Goal: Transaction & Acquisition: Purchase product/service

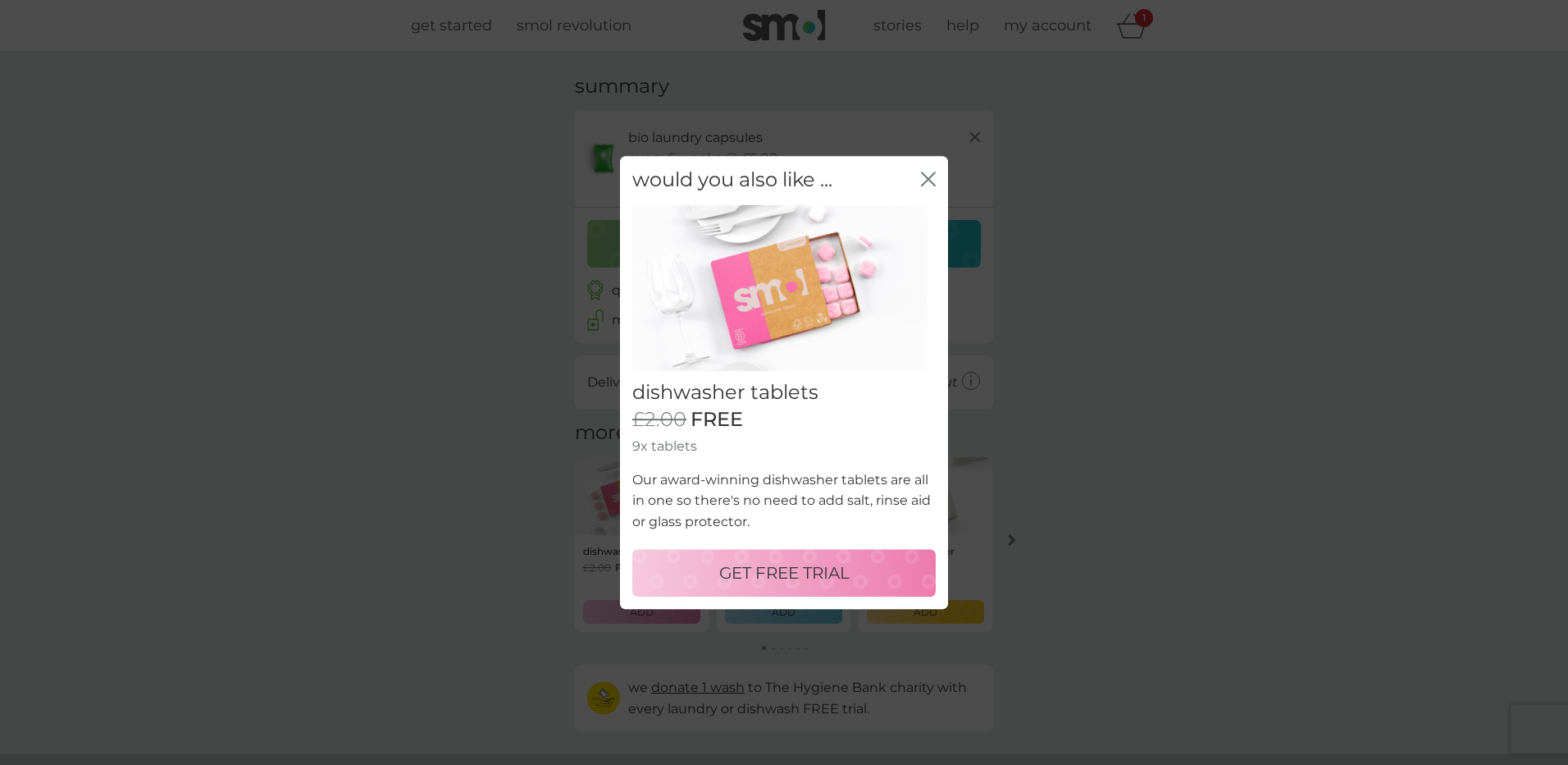
click at [768, 562] on p "GET FREE TRIAL" at bounding box center [784, 572] width 130 height 26
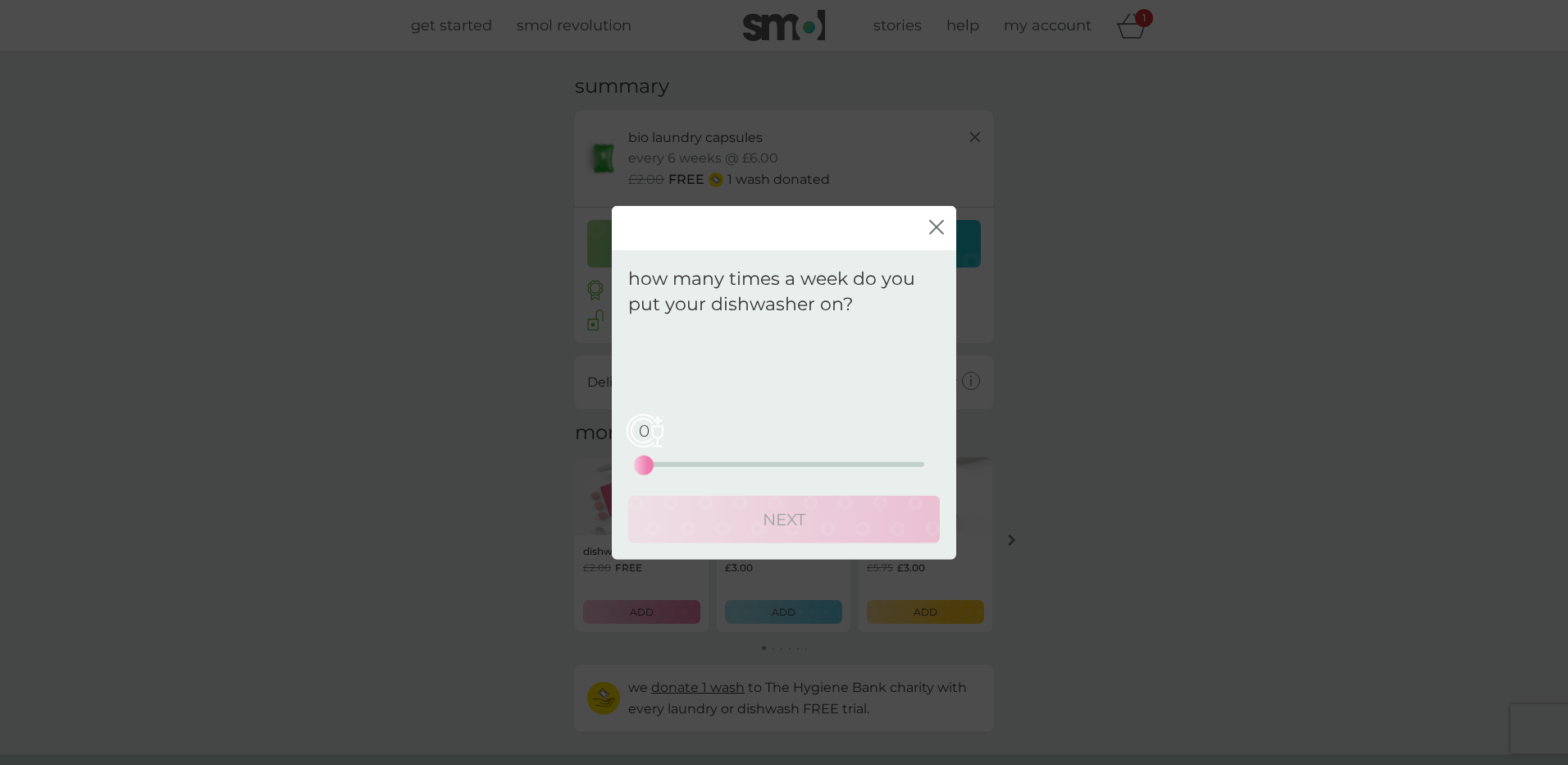
click at [696, 459] on div "0 0 12.5 25" at bounding box center [784, 440] width 280 height 66
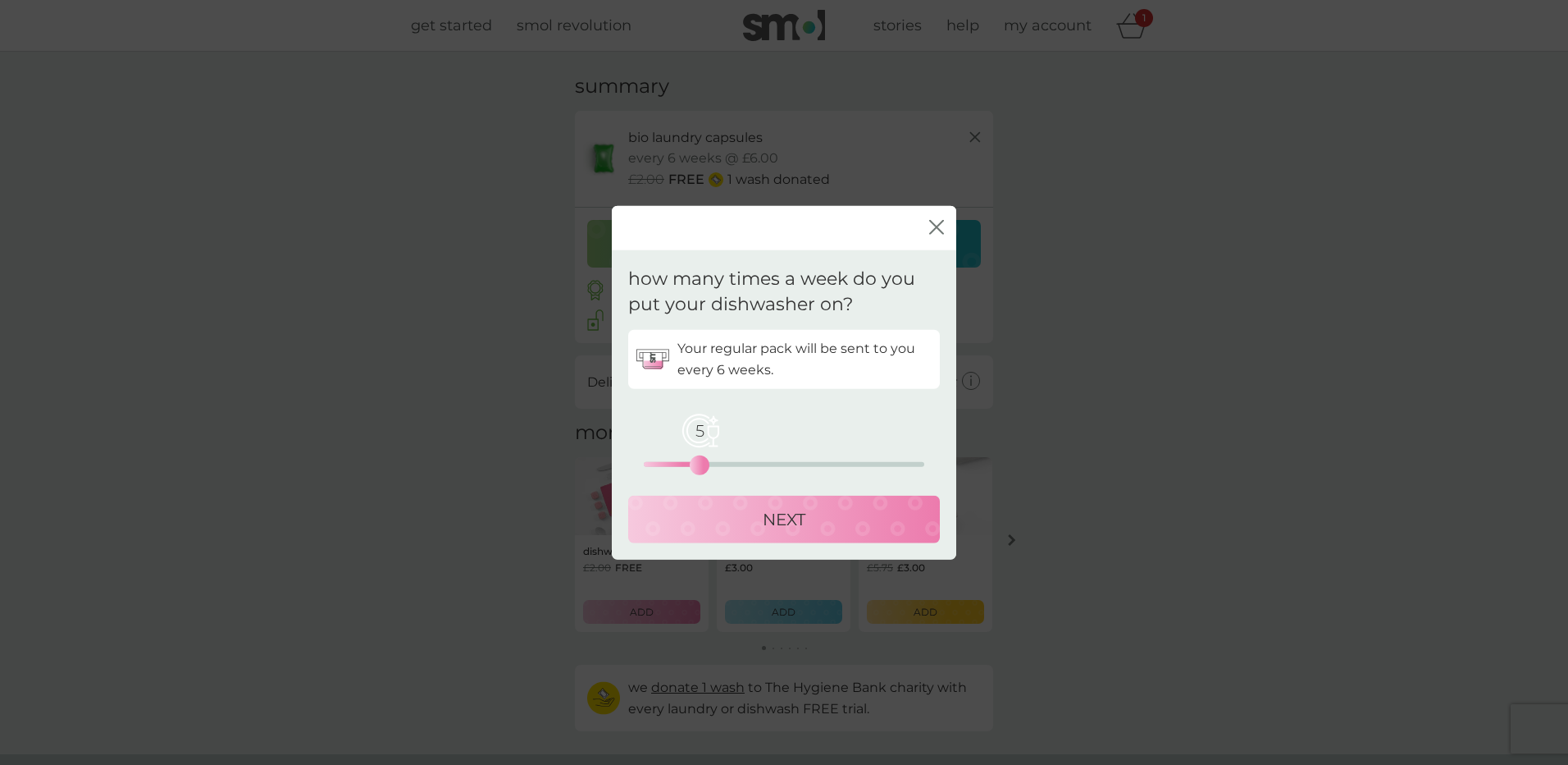
drag, startPoint x: 648, startPoint y: 467, endPoint x: 701, endPoint y: 467, distance: 53.0
click at [701, 467] on div "5" at bounding box center [699, 463] width 7 height 7
click at [751, 516] on div "NEXT" at bounding box center [784, 518] width 279 height 26
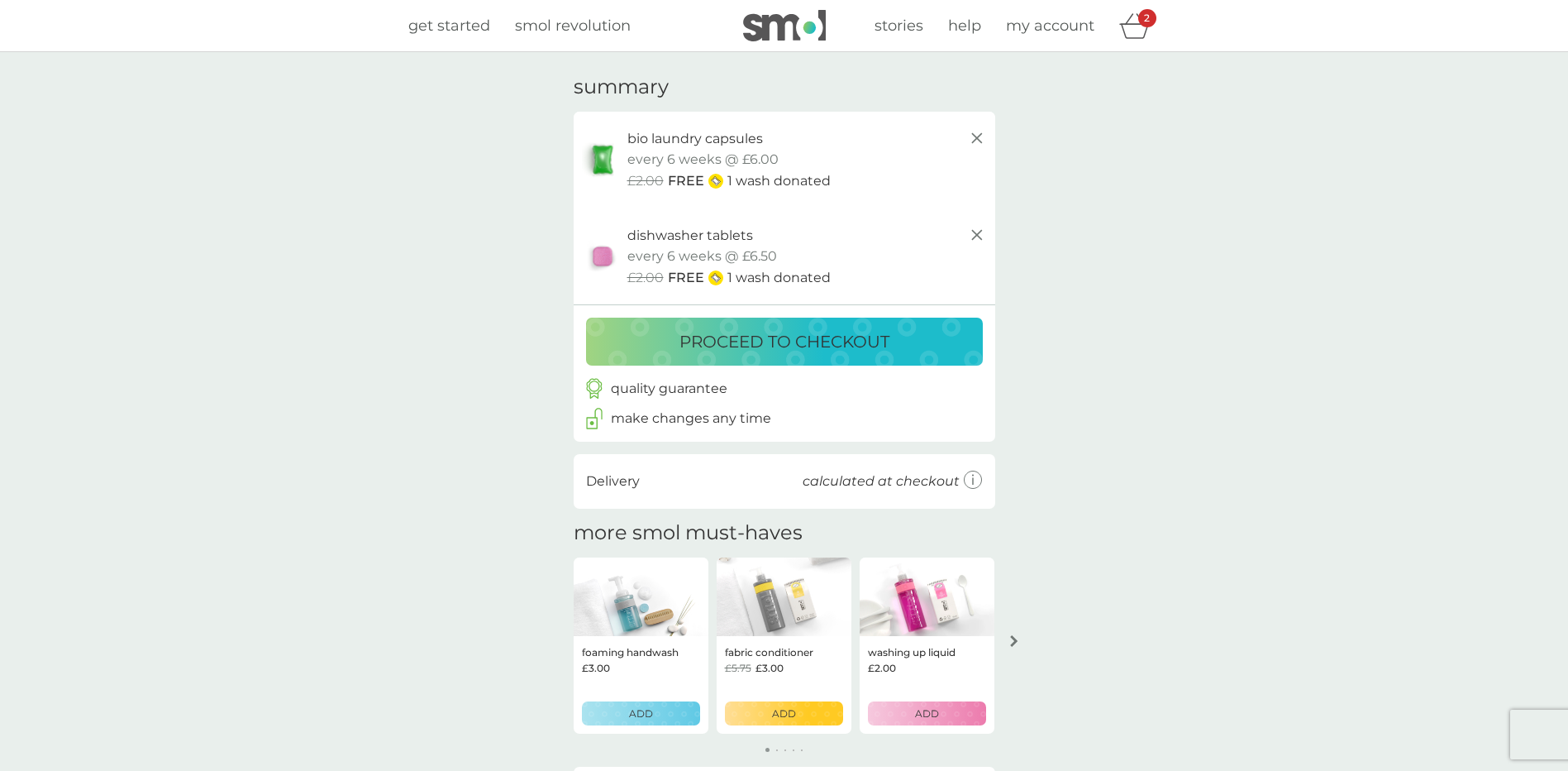
click at [755, 340] on p "proceed to checkout" at bounding box center [785, 341] width 210 height 26
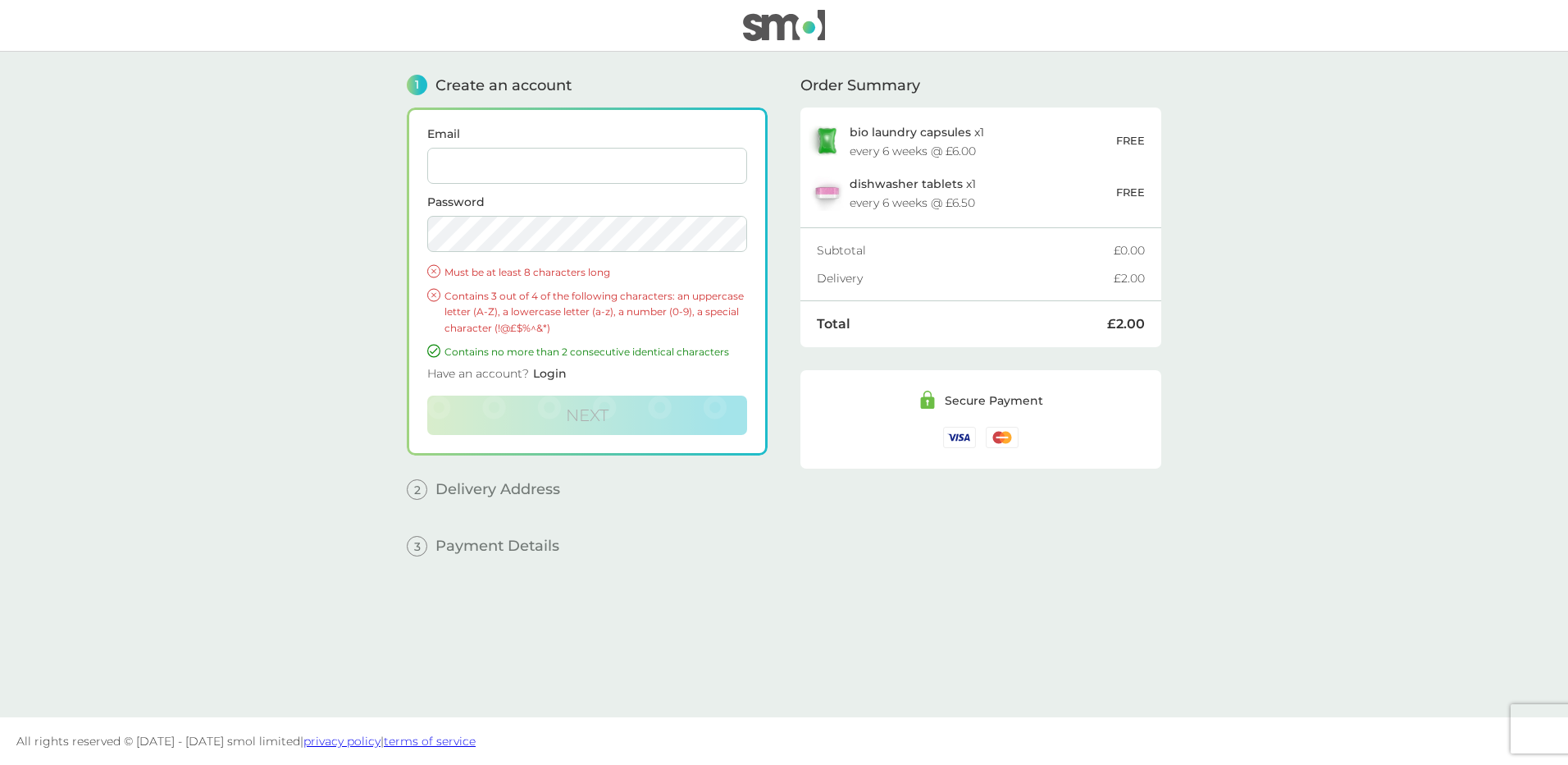
click at [522, 169] on input "Email" at bounding box center [587, 166] width 320 height 36
type input "[PERSON_NAME][EMAIL_ADDRESS][DOMAIN_NAME][PERSON_NAME]"
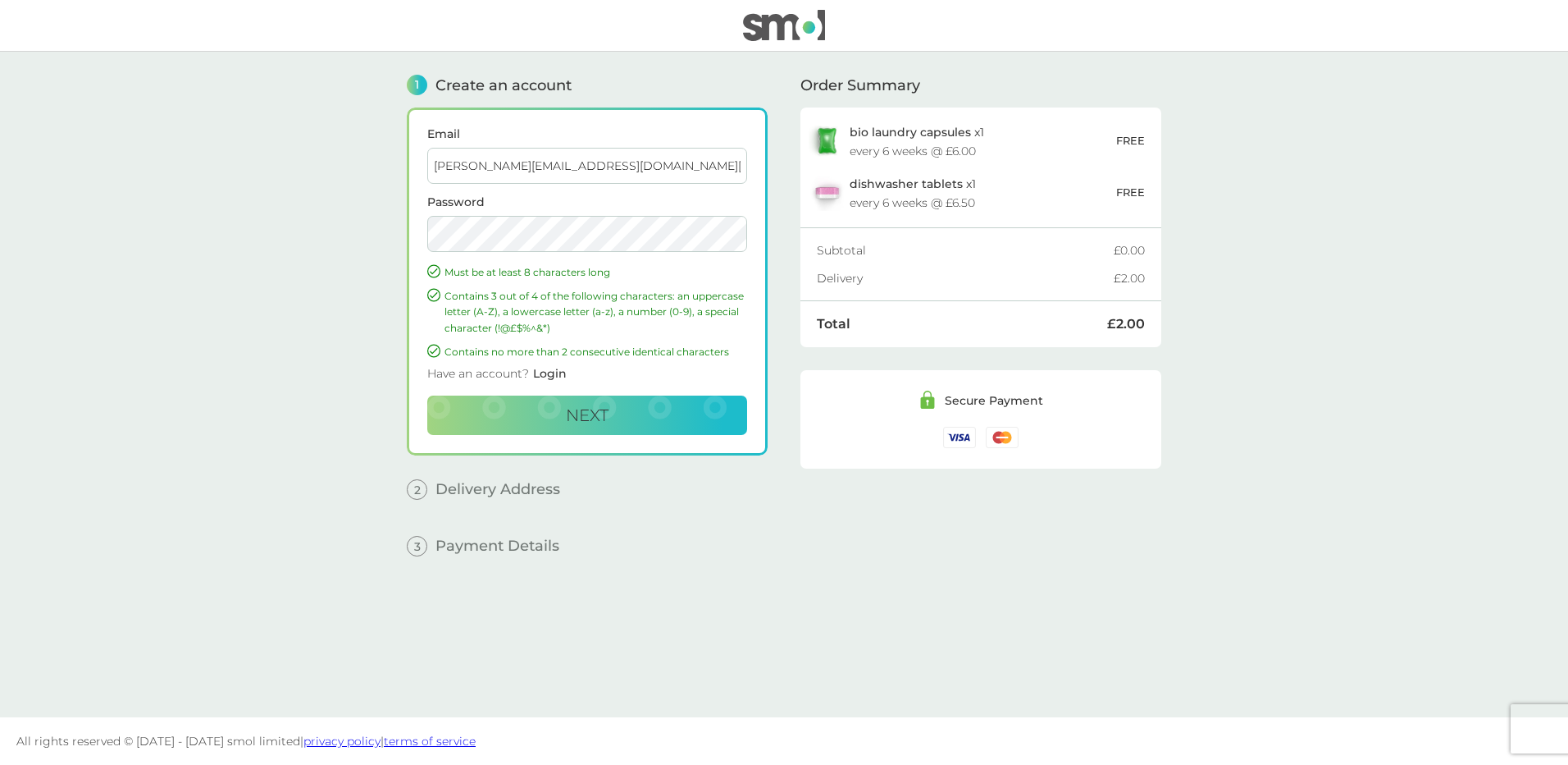
click at [427, 396] on button "Next" at bounding box center [587, 415] width 320 height 39
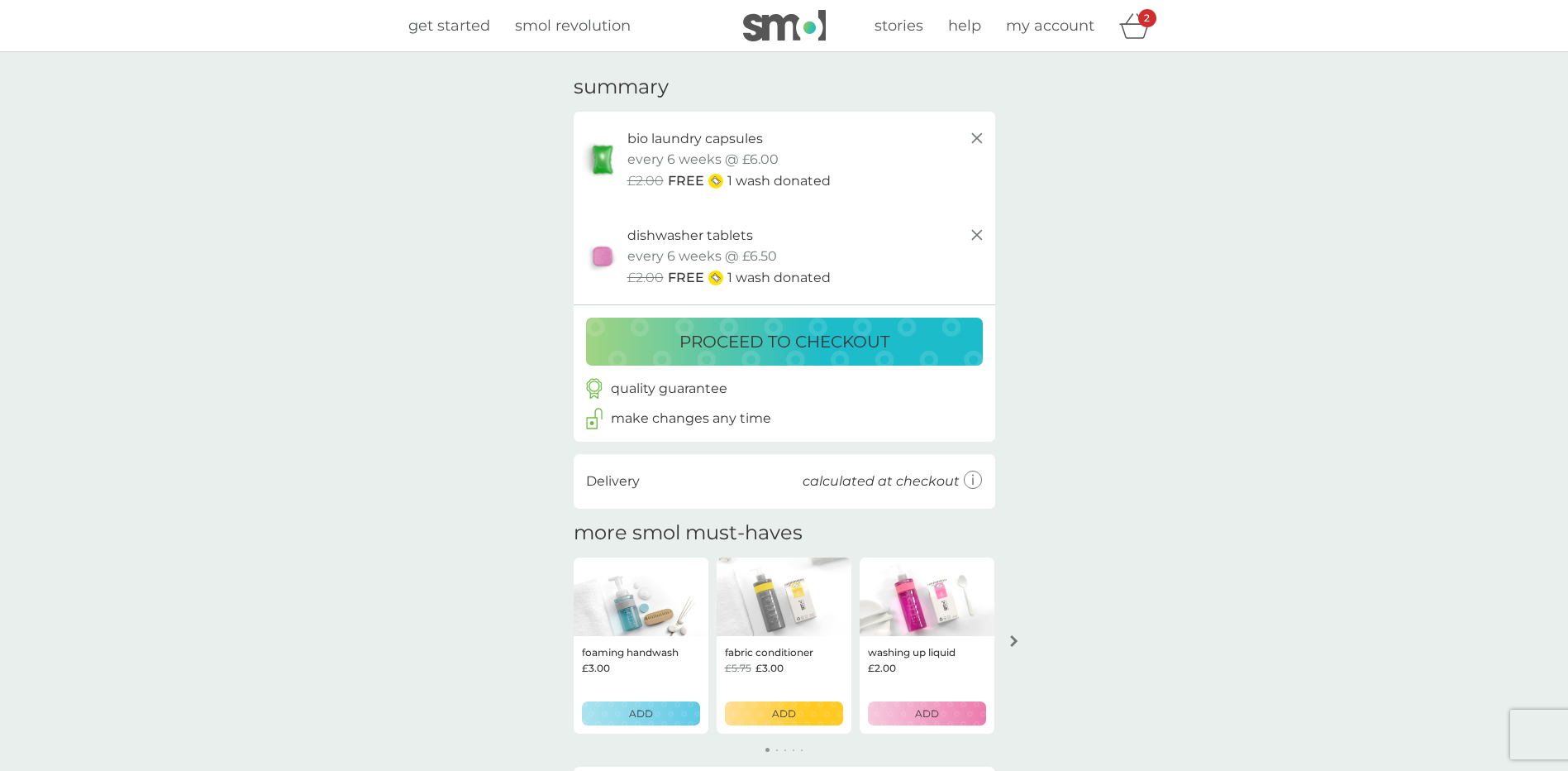
click at [1022, 29] on span "my account" at bounding box center [1050, 25] width 88 height 18
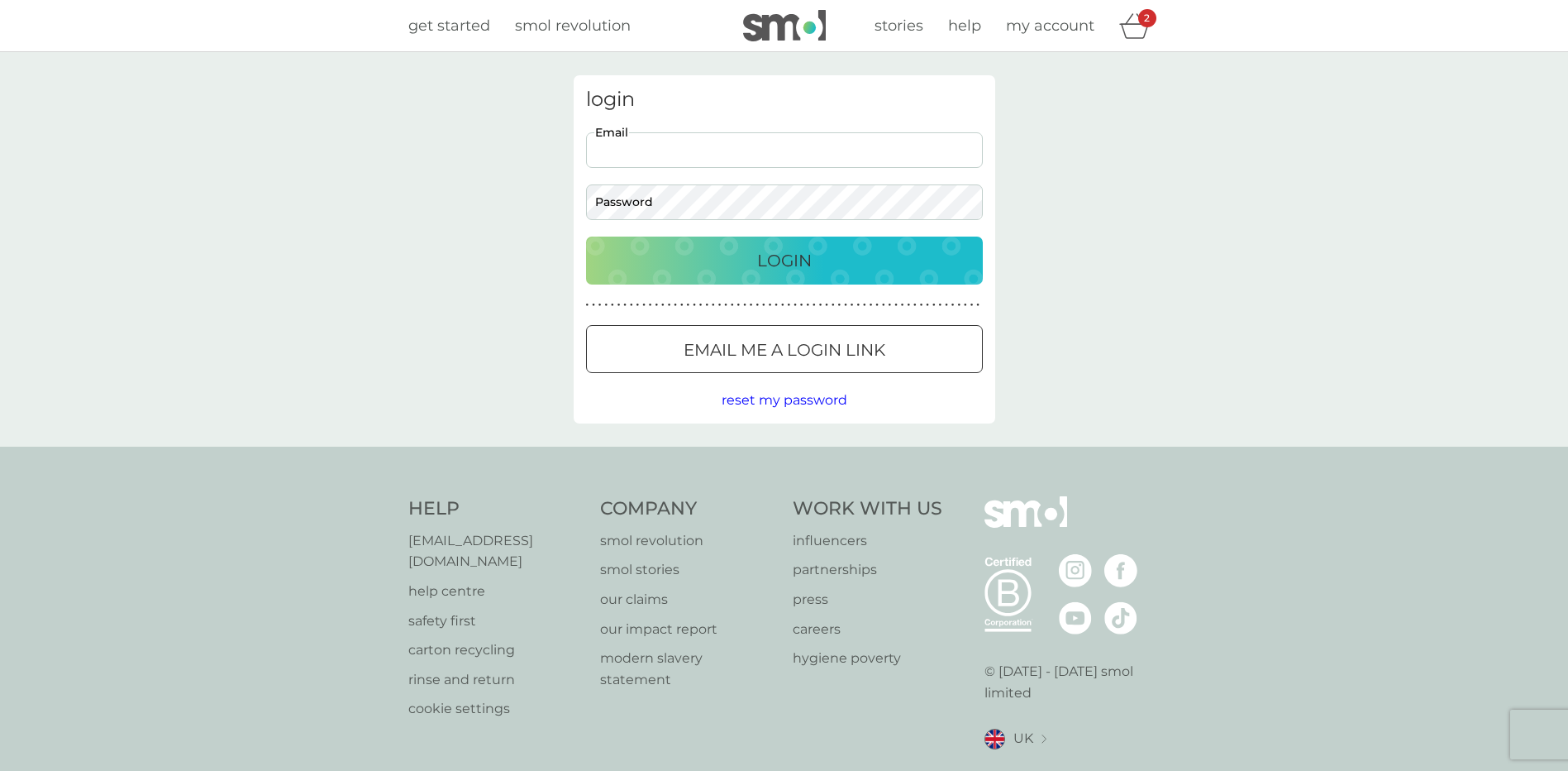
click at [763, 153] on input "Email" at bounding box center [784, 150] width 397 height 36
type input "[PERSON_NAME][EMAIL_ADDRESS][DOMAIN_NAME][PERSON_NAME]"
click at [586, 236] on button "Login" at bounding box center [784, 260] width 397 height 48
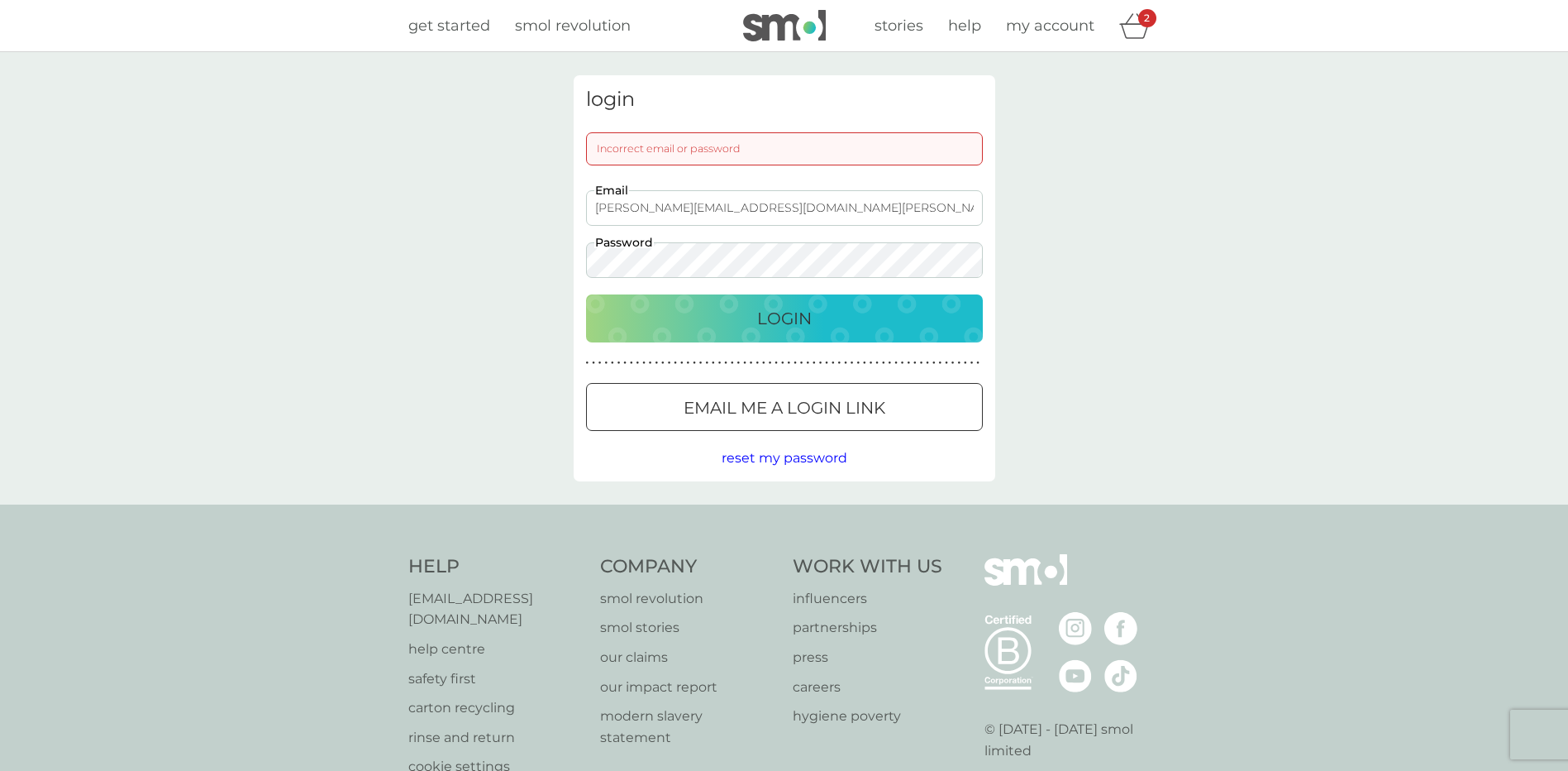
click at [804, 407] on div at bounding box center [804, 407] width 0 height 0
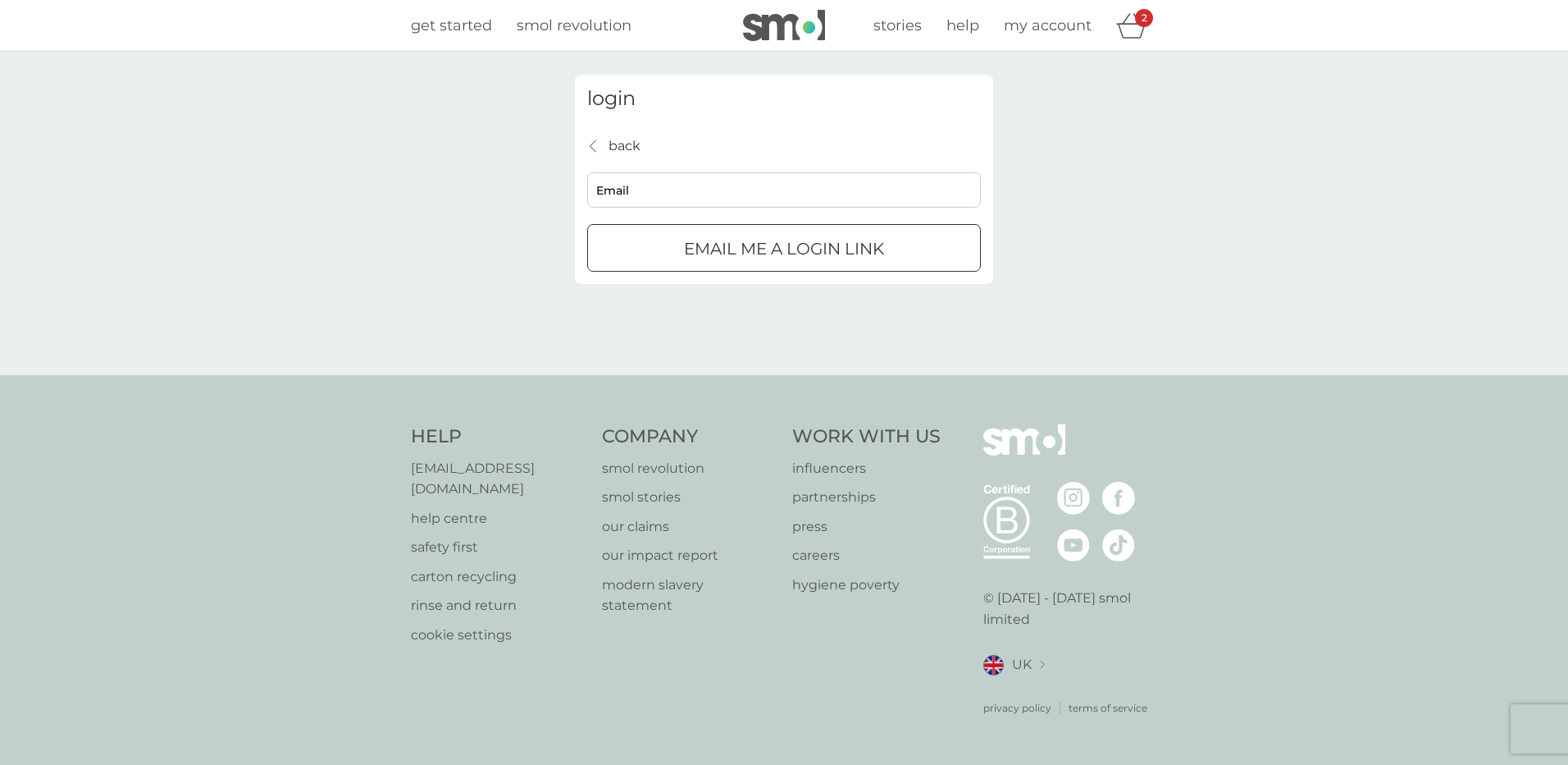
click at [663, 193] on input "Email" at bounding box center [784, 190] width 394 height 35
type input "[PERSON_NAME][EMAIL_ADDRESS][DOMAIN_NAME][PERSON_NAME]"
click button "Email me a login link" at bounding box center [784, 248] width 394 height 47
